Goal: Information Seeking & Learning: Learn about a topic

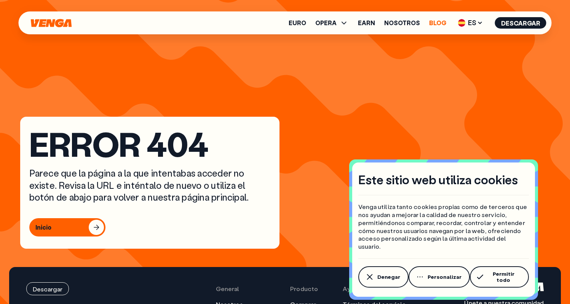
click at [438, 22] on link "Blog" at bounding box center [437, 23] width 17 height 6
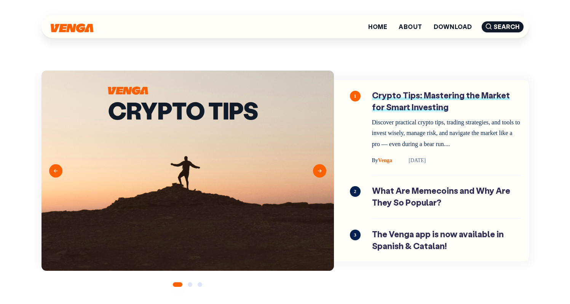
click at [413, 110] on link "Crypto Tips: Mastering the Market for Smart Investing" at bounding box center [446, 127] width 149 height 75
